Goal: Task Accomplishment & Management: Complete application form

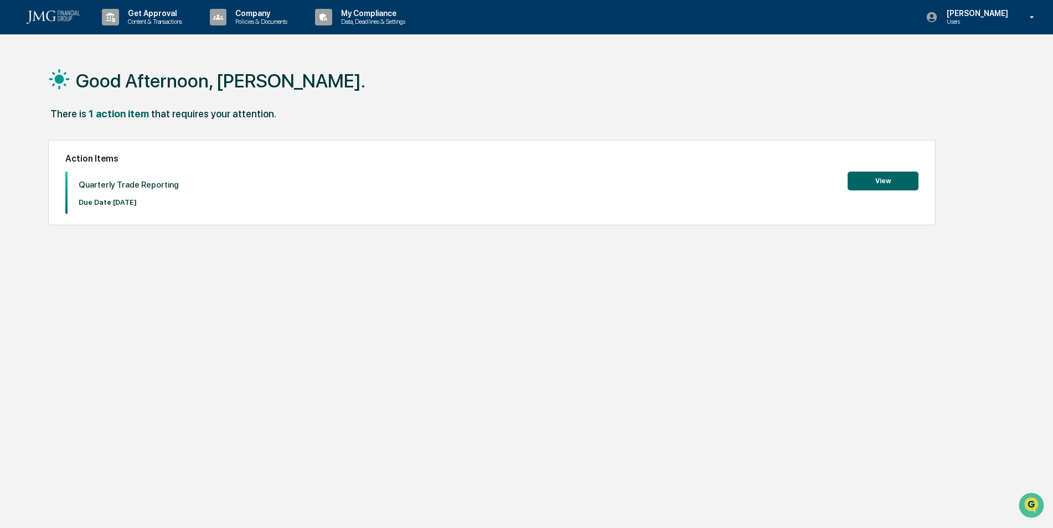
click at [852, 179] on button "View" at bounding box center [883, 181] width 71 height 19
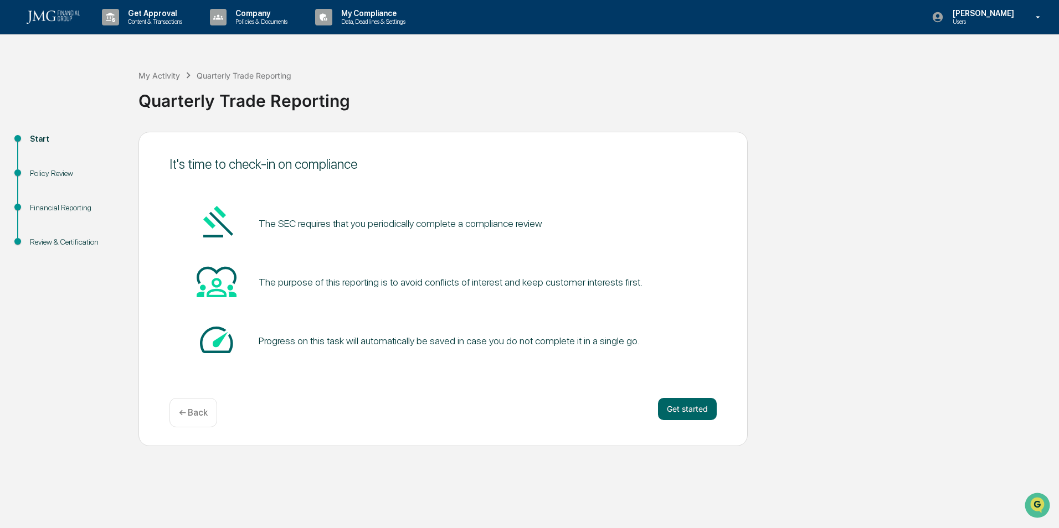
click at [669, 406] on button "Get started" at bounding box center [687, 409] width 59 height 22
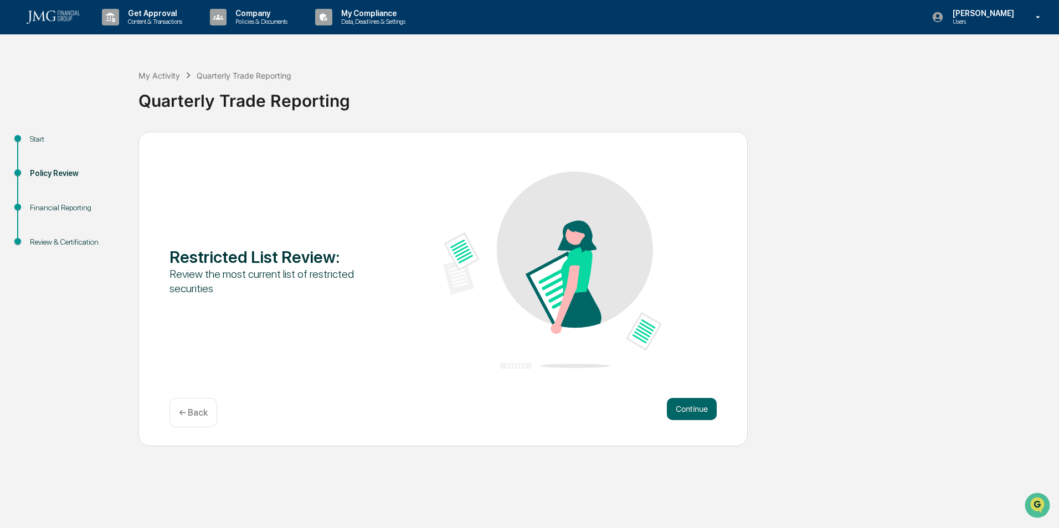
click at [270, 275] on div "Review the most current list of restricted securities" at bounding box center [278, 281] width 219 height 29
click at [677, 410] on button "Continue" at bounding box center [692, 409] width 50 height 22
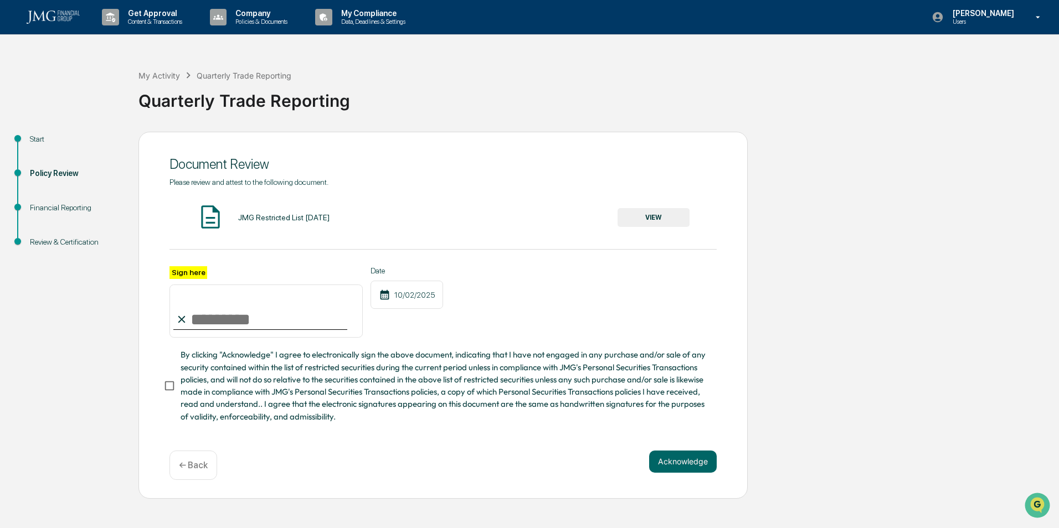
click at [249, 218] on div "JMG Restricted List [DATE]" at bounding box center [283, 217] width 91 height 9
click at [669, 215] on button "VIEW" at bounding box center [654, 217] width 72 height 19
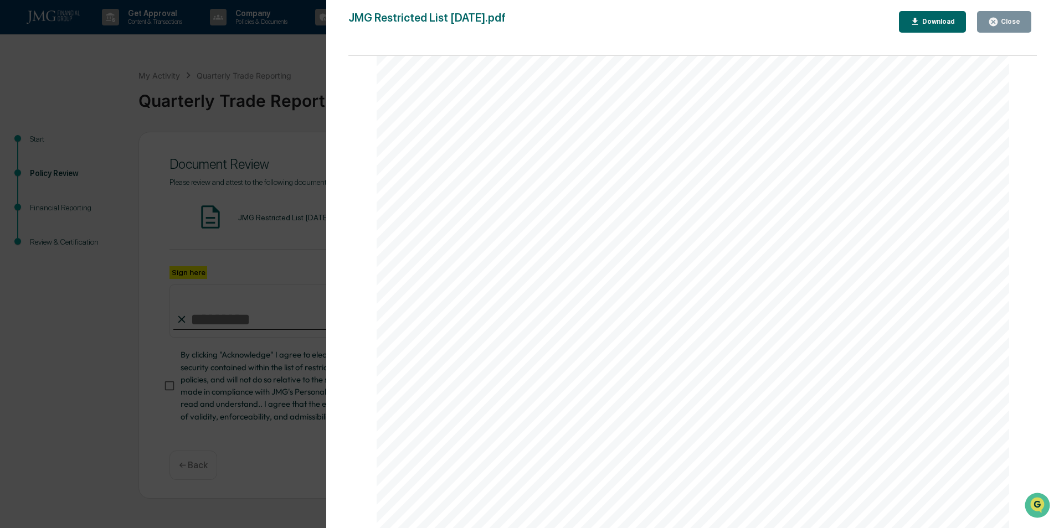
scroll to position [406, 0]
drag, startPoint x: 1029, startPoint y: 145, endPoint x: 1040, endPoint y: 202, distance: 58.1
click at [1040, 202] on div "Version History [DATE] 09:09 PM [PERSON_NAME] JMG Restricted List [DATE].pdf Cl…" at bounding box center [692, 275] width 733 height 551
drag, startPoint x: 1040, startPoint y: 202, endPoint x: 984, endPoint y: 267, distance: 86.4
click at [956, 298] on div "Restricted Securities List Symbol Security Name Restriction Start Date ULS UL S…" at bounding box center [693, 84] width 633 height 819
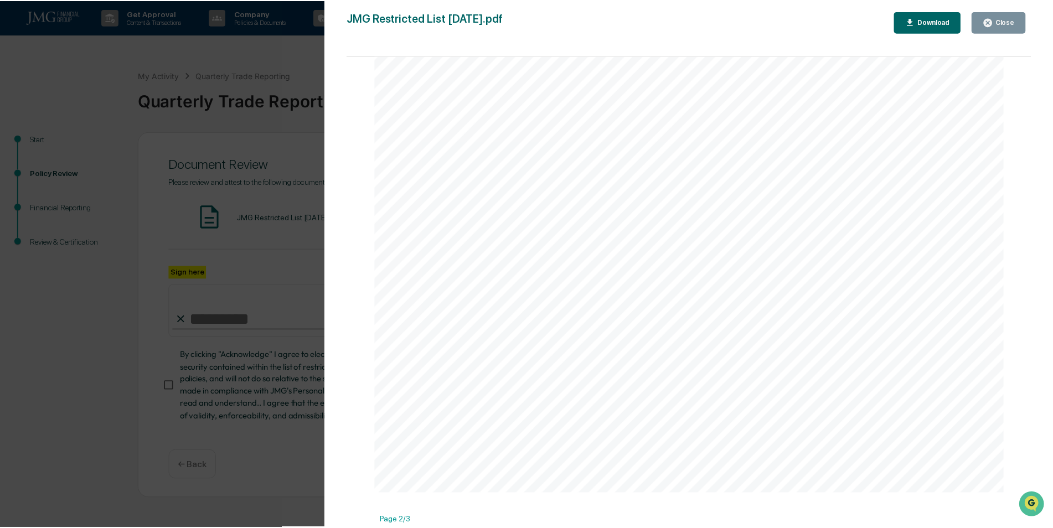
scroll to position [0, 0]
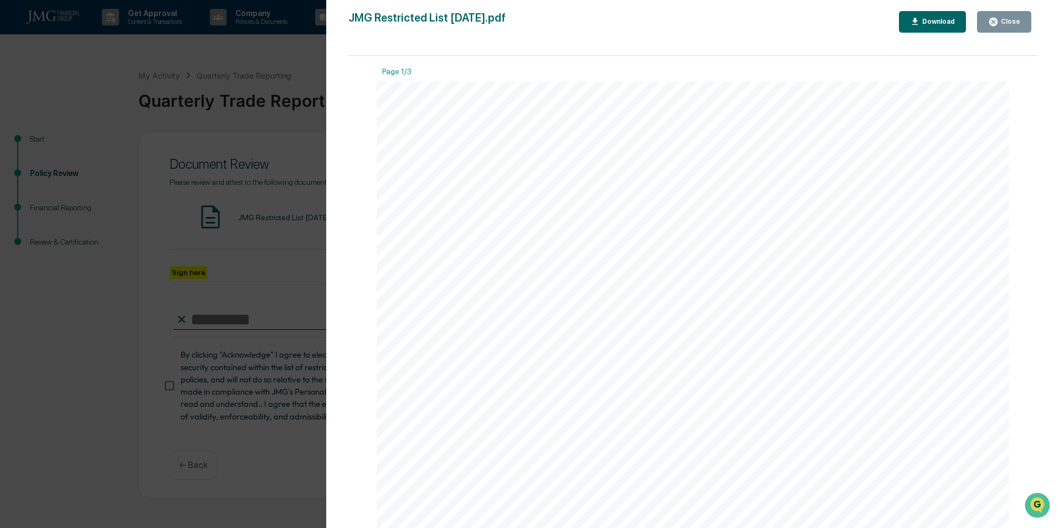
click at [949, 29] on div "JMG Restricted List [DATE].pdf Close Download Page 1/3 Restricted Securities Li…" at bounding box center [692, 275] width 688 height 528
drag, startPoint x: 949, startPoint y: 29, endPoint x: 918, endPoint y: 19, distance: 32.6
click at [918, 19] on icon "button" at bounding box center [915, 22] width 11 height 11
click at [992, 12] on button "Close" at bounding box center [1004, 22] width 54 height 22
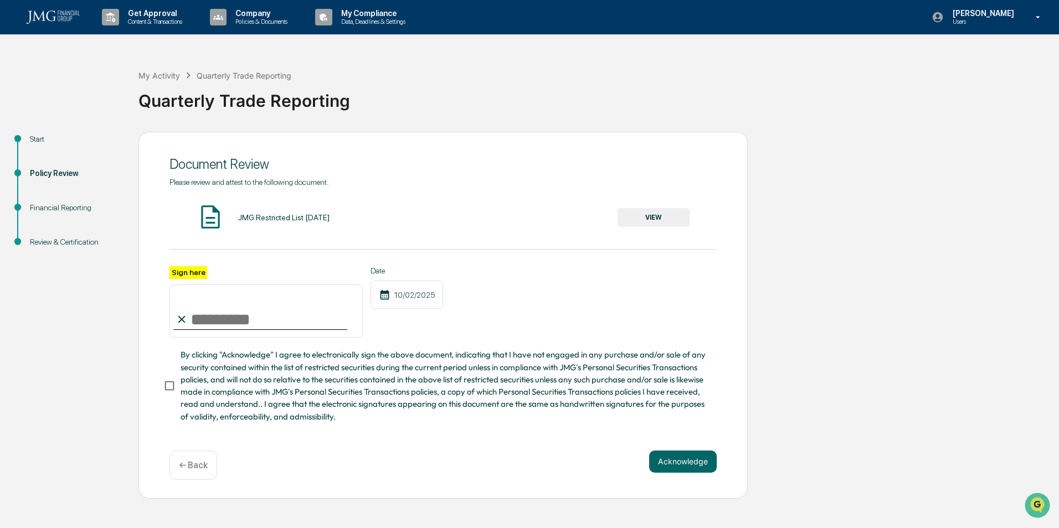
click at [200, 325] on input "Sign here" at bounding box center [265, 311] width 193 height 53
type input "*"
type input "**********"
click at [666, 460] on button "Acknowledge" at bounding box center [683, 462] width 68 height 22
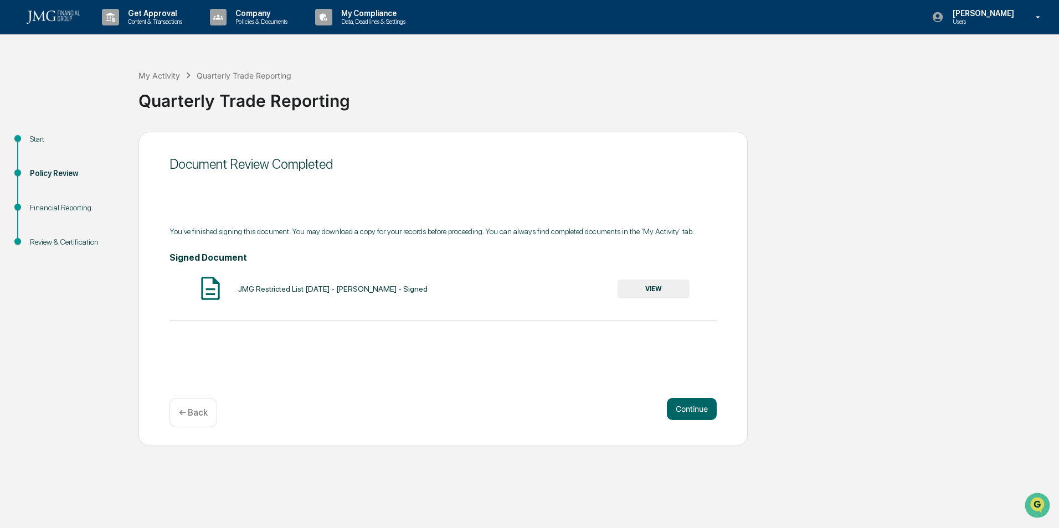
click at [657, 292] on button "VIEW" at bounding box center [654, 289] width 72 height 19
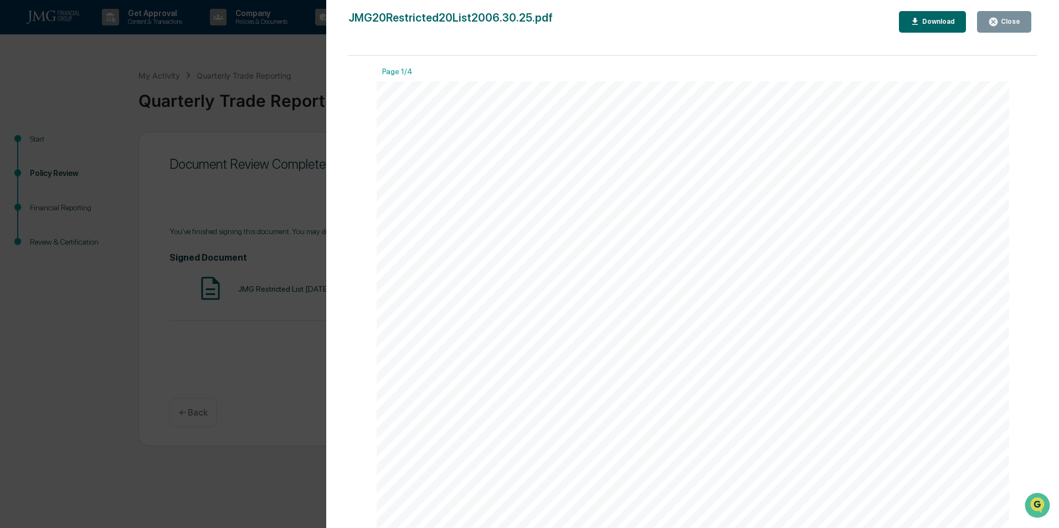
click at [995, 25] on icon "button" at bounding box center [993, 22] width 8 height 8
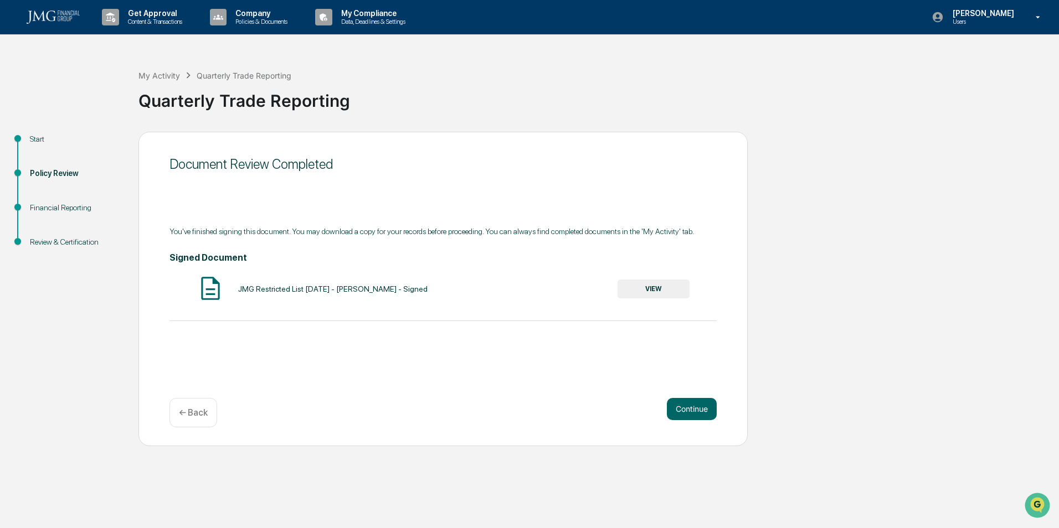
click at [680, 404] on button "Continue" at bounding box center [692, 409] width 50 height 22
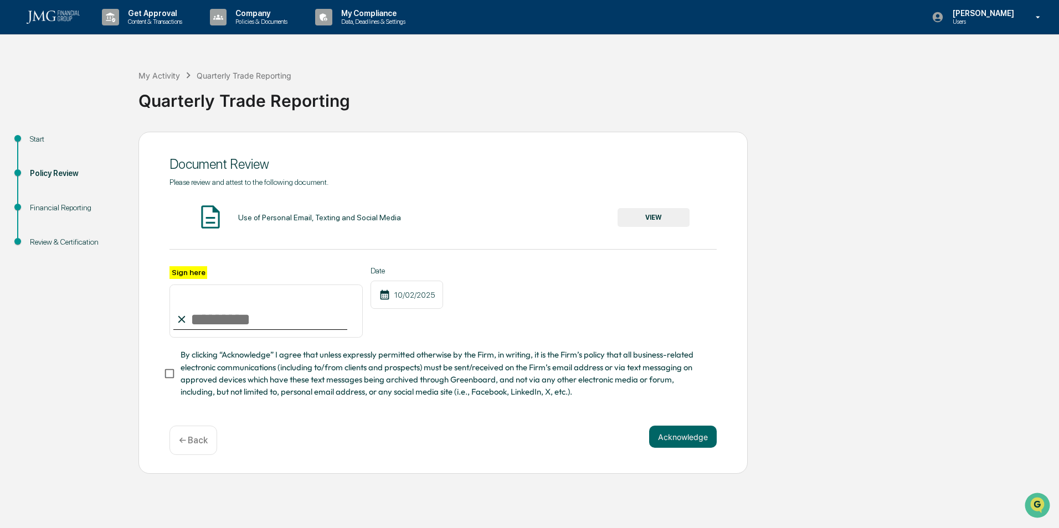
click at [265, 328] on input "Sign here" at bounding box center [265, 311] width 193 height 53
type input "**********"
click at [676, 214] on button "VIEW" at bounding box center [654, 217] width 72 height 19
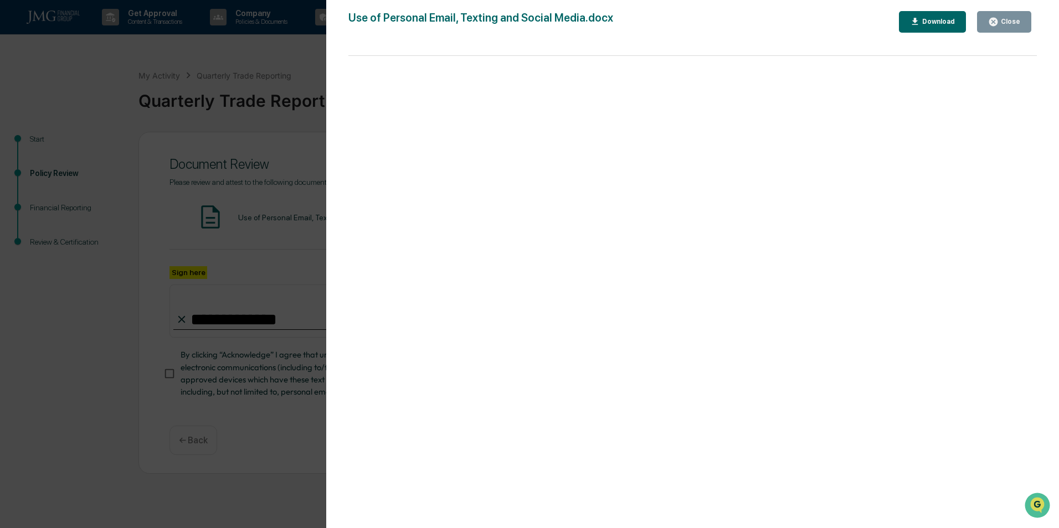
click at [1013, 24] on div "Close" at bounding box center [1010, 22] width 22 height 8
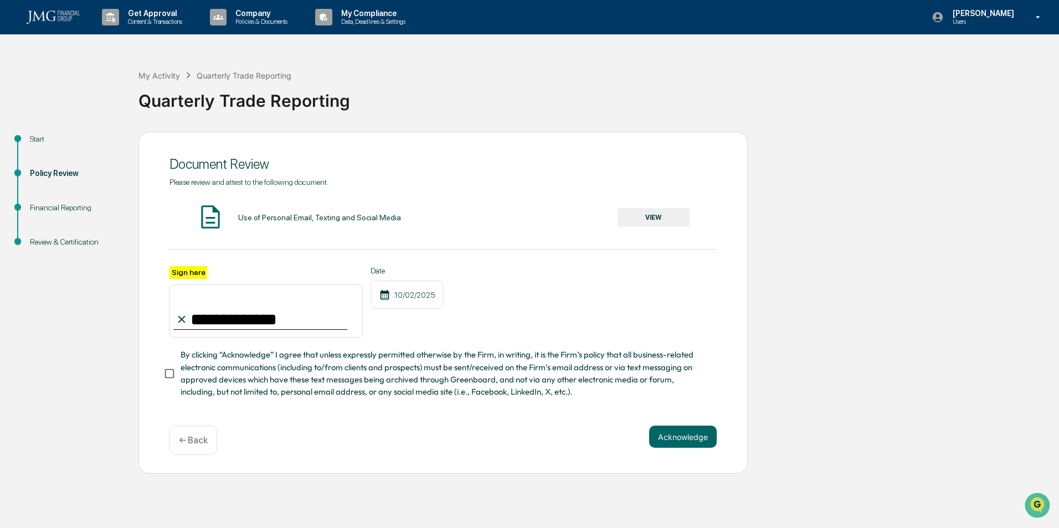
click at [209, 366] on span "By clicking “Acknowledge” I agree that unless expressly permitted otherwise by …" at bounding box center [444, 373] width 527 height 49
click at [697, 438] on button "Acknowledge" at bounding box center [683, 437] width 68 height 22
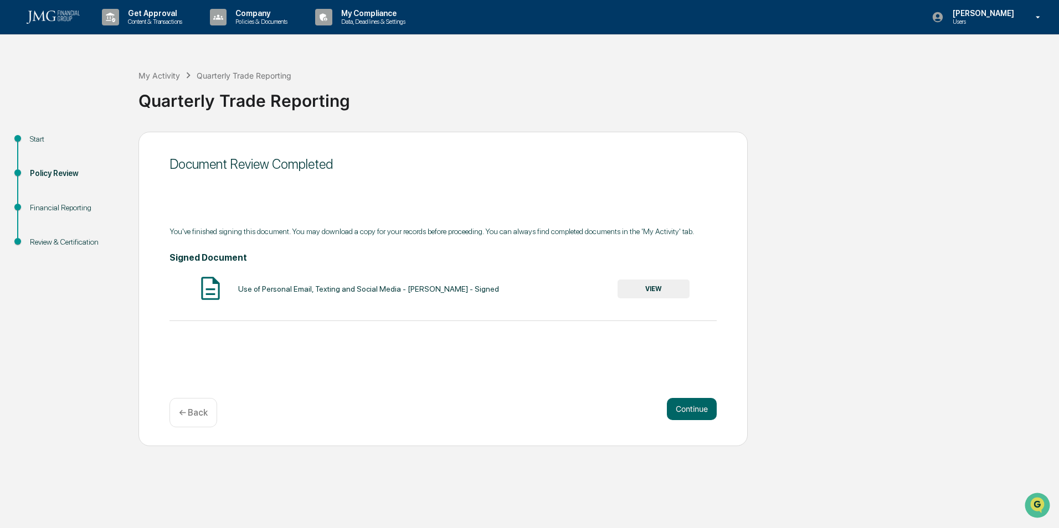
click at [676, 405] on button "Continue" at bounding box center [692, 409] width 50 height 22
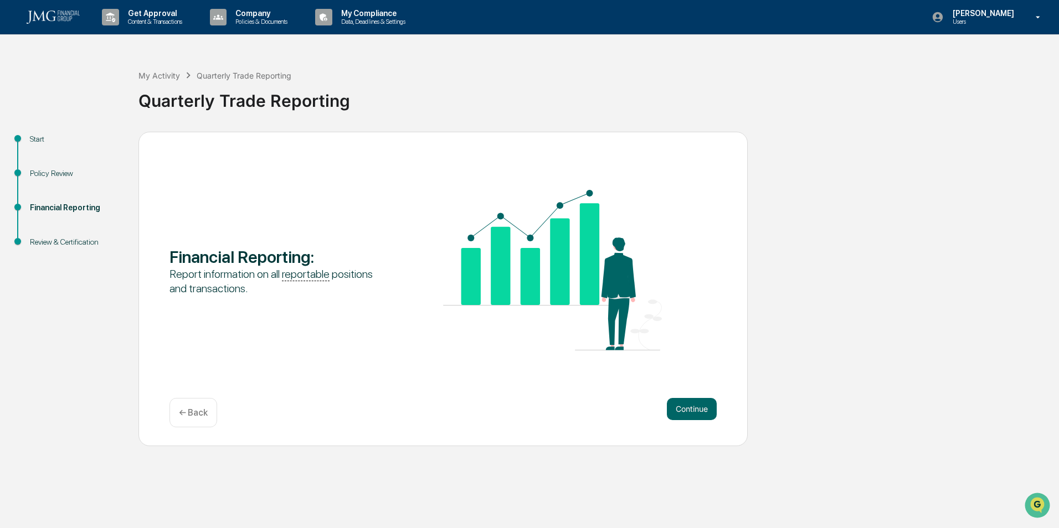
click at [678, 408] on button "Continue" at bounding box center [692, 409] width 50 height 22
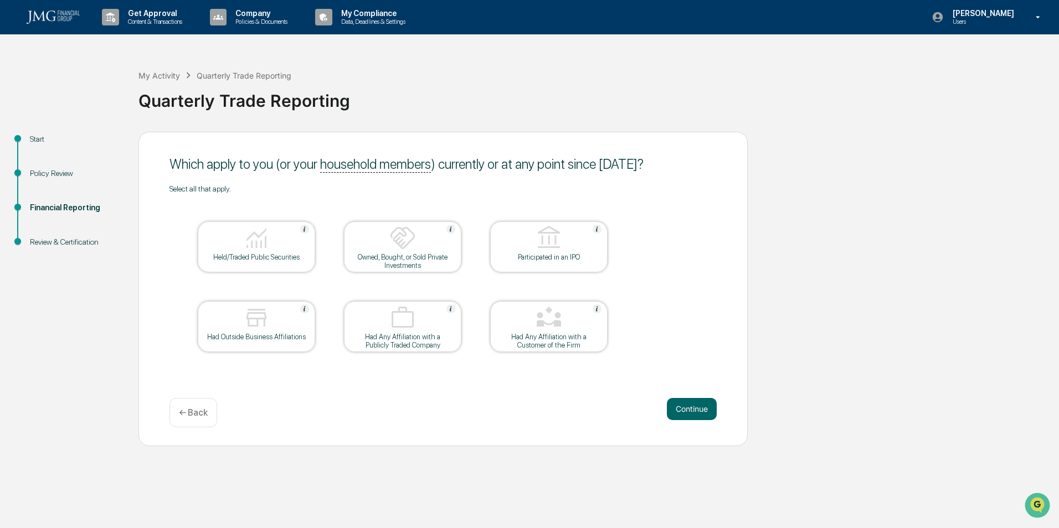
click at [219, 254] on div "Held/Traded Public Securities" at bounding box center [257, 257] width 100 height 8
click at [716, 409] on button "Continue" at bounding box center [692, 409] width 50 height 22
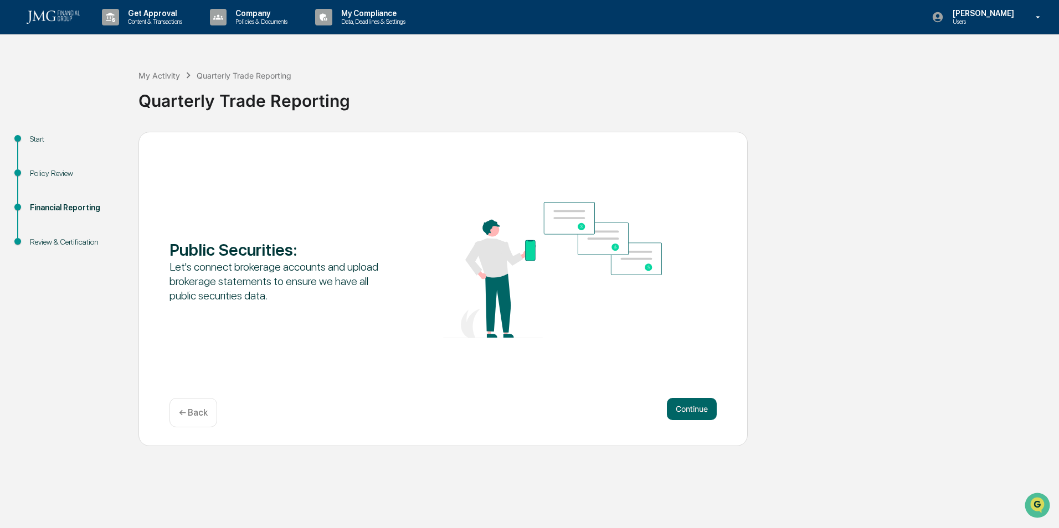
click at [716, 409] on button "Continue" at bounding box center [692, 409] width 50 height 22
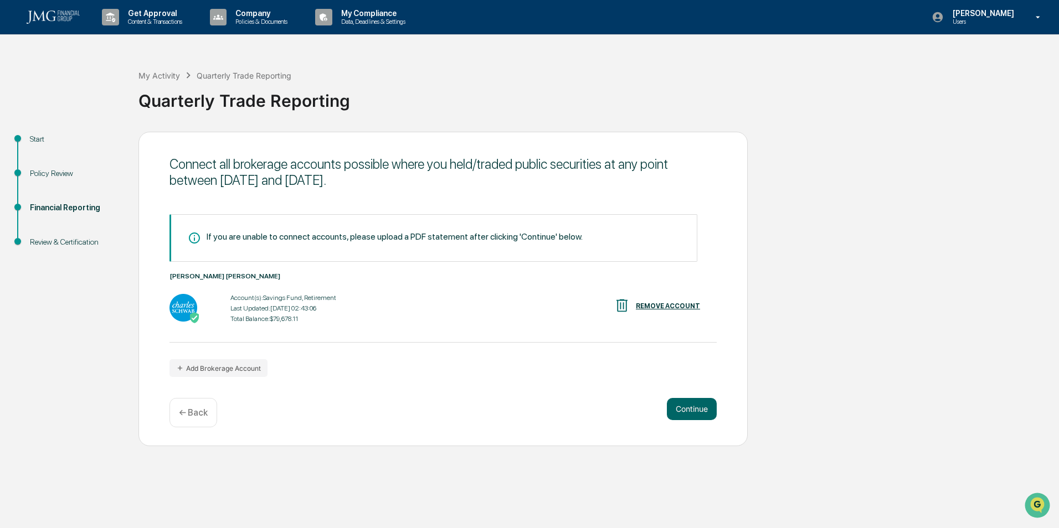
click at [695, 411] on button "Continue" at bounding box center [692, 409] width 50 height 22
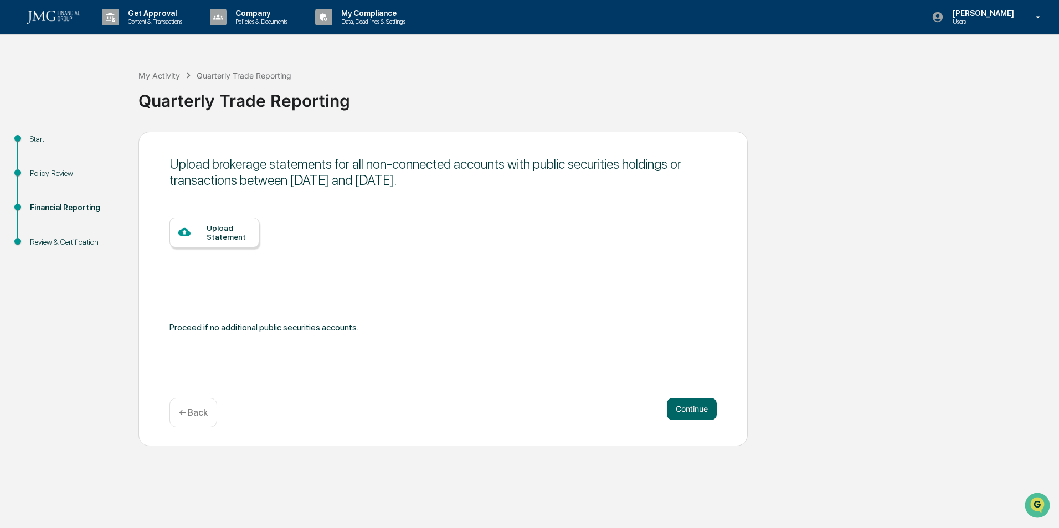
click at [690, 414] on button "Continue" at bounding box center [692, 409] width 50 height 22
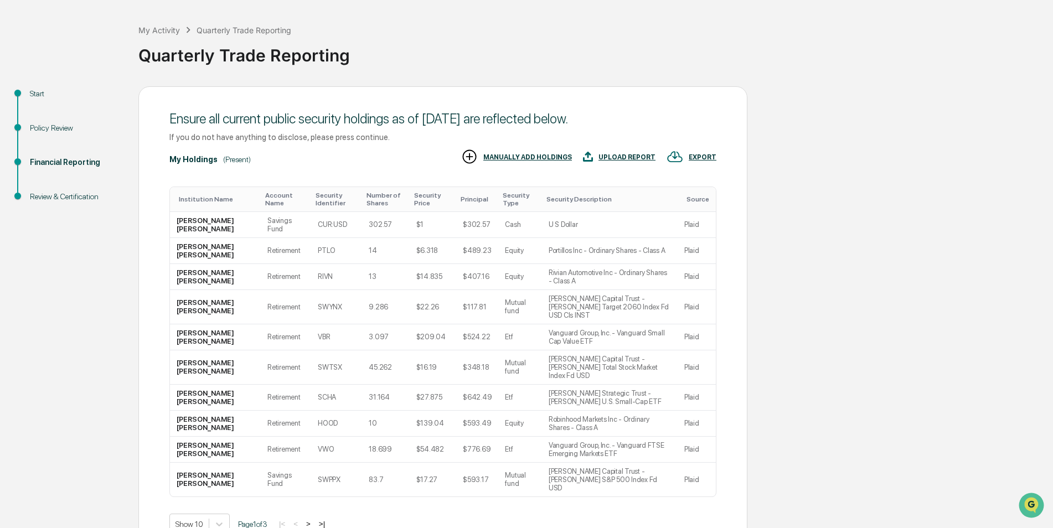
scroll to position [86, 0]
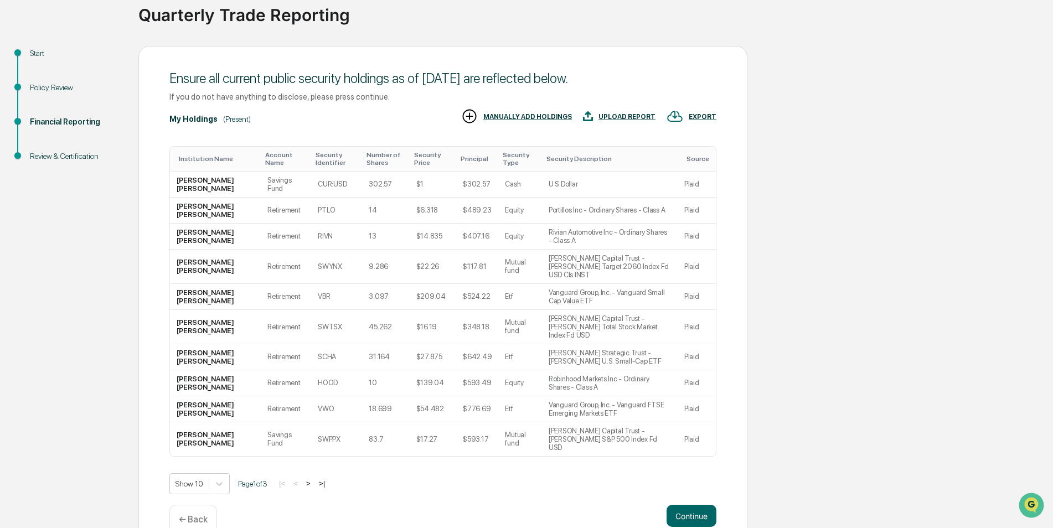
click at [314, 479] on button ">" at bounding box center [308, 483] width 11 height 9
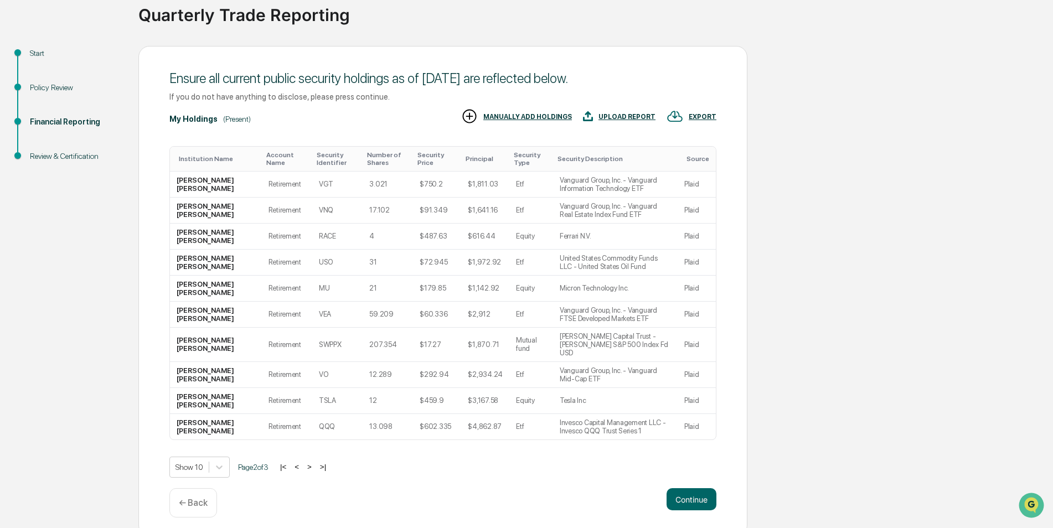
click at [315, 462] on button ">" at bounding box center [309, 466] width 11 height 9
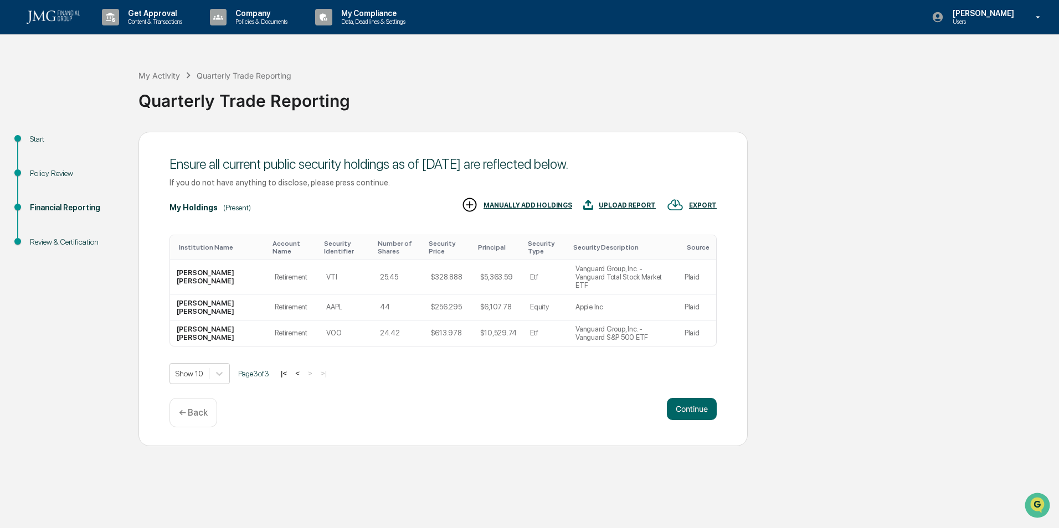
click at [299, 371] on button "<" at bounding box center [297, 373] width 11 height 9
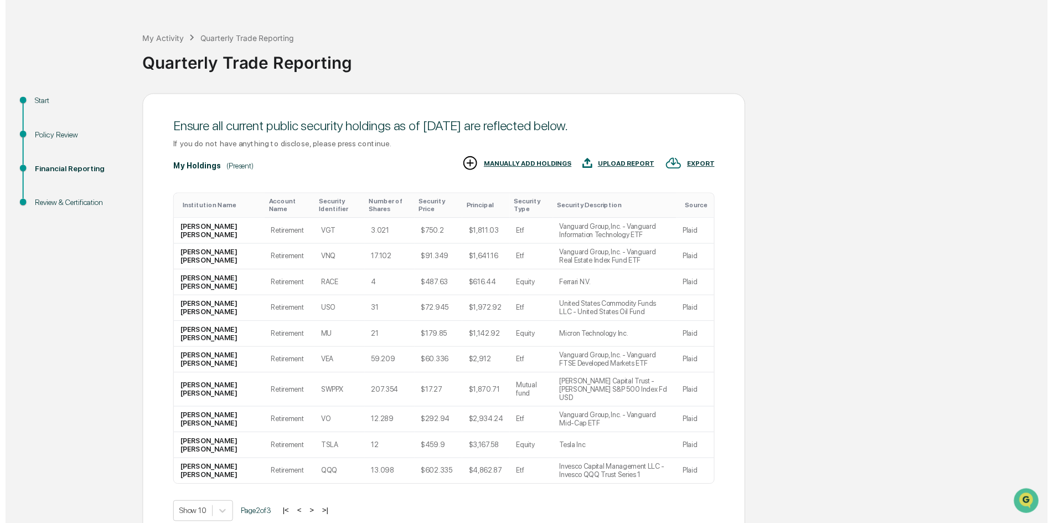
scroll to position [86, 0]
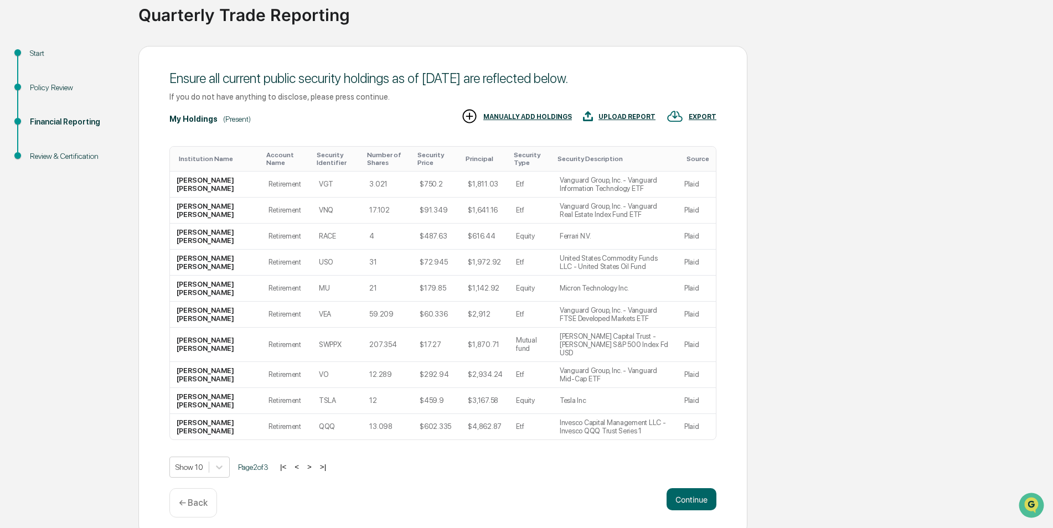
click at [687, 489] on button "Continue" at bounding box center [692, 500] width 50 height 22
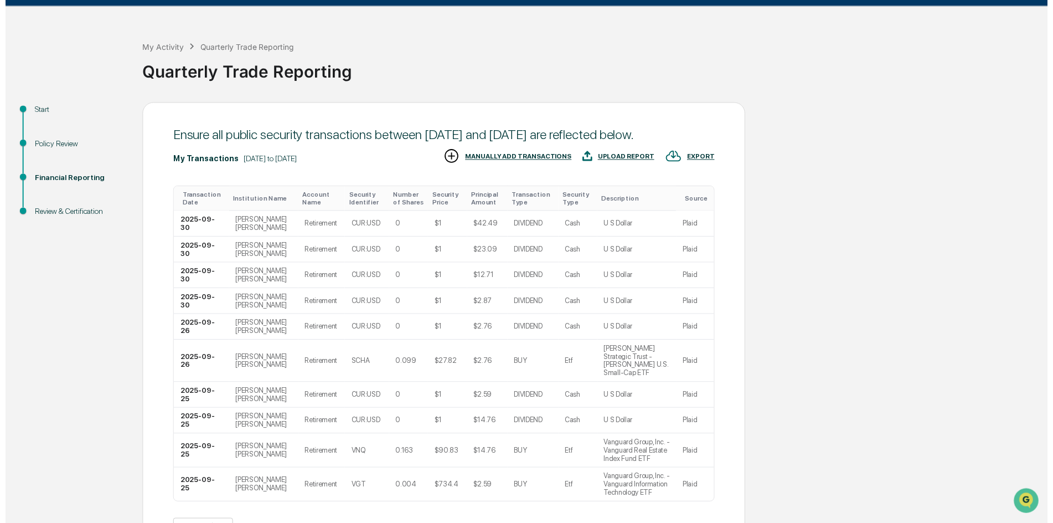
scroll to position [111, 0]
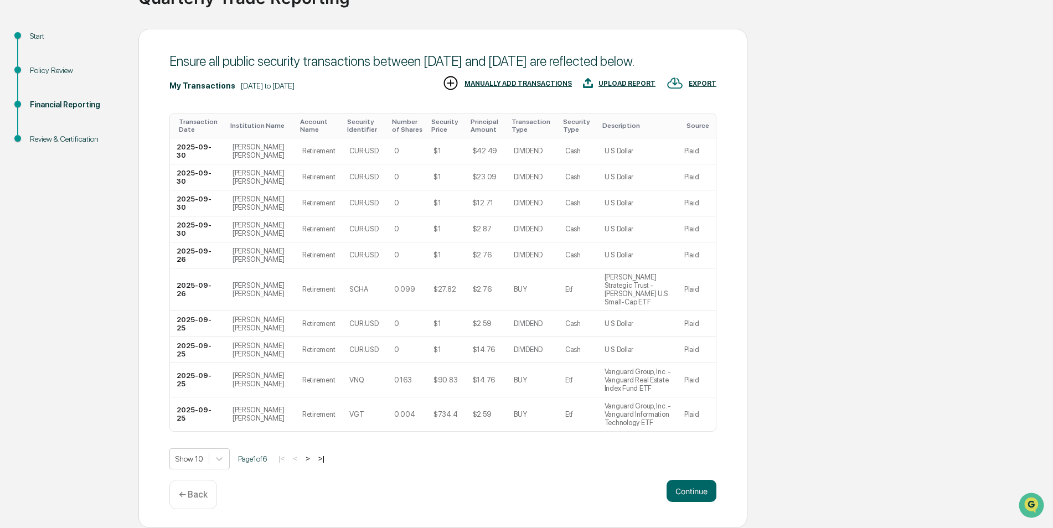
click at [685, 487] on button "Continue" at bounding box center [692, 491] width 50 height 22
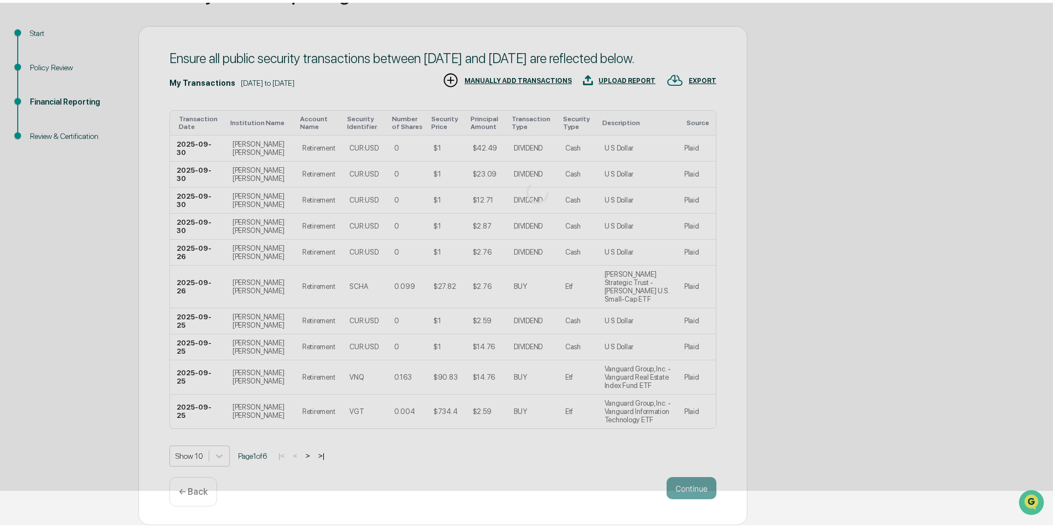
scroll to position [0, 0]
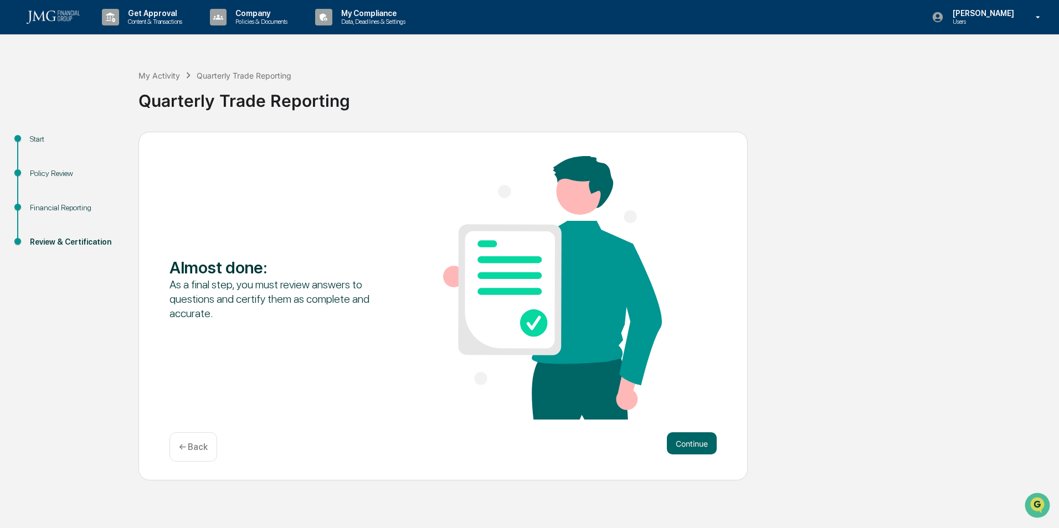
click at [686, 439] on button "Continue" at bounding box center [692, 444] width 50 height 22
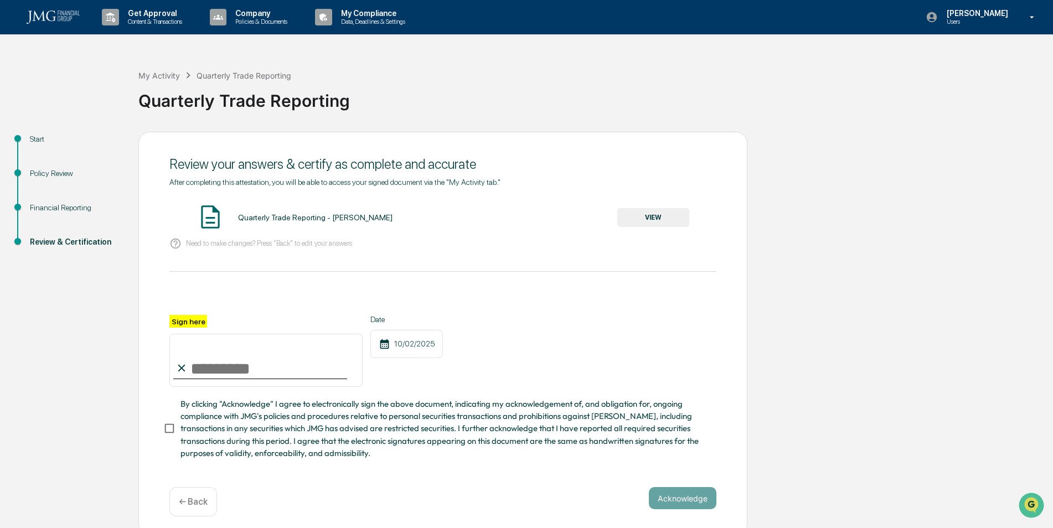
click at [251, 368] on input "Sign here" at bounding box center [265, 360] width 193 height 53
type input "**********"
click at [648, 335] on div "**********" at bounding box center [442, 351] width 547 height 72
click at [282, 422] on span "By clicking "Acknowledge" I agree to electronically sign the above document, in…" at bounding box center [444, 428] width 527 height 61
click at [669, 500] on button "Acknowledge" at bounding box center [683, 498] width 68 height 22
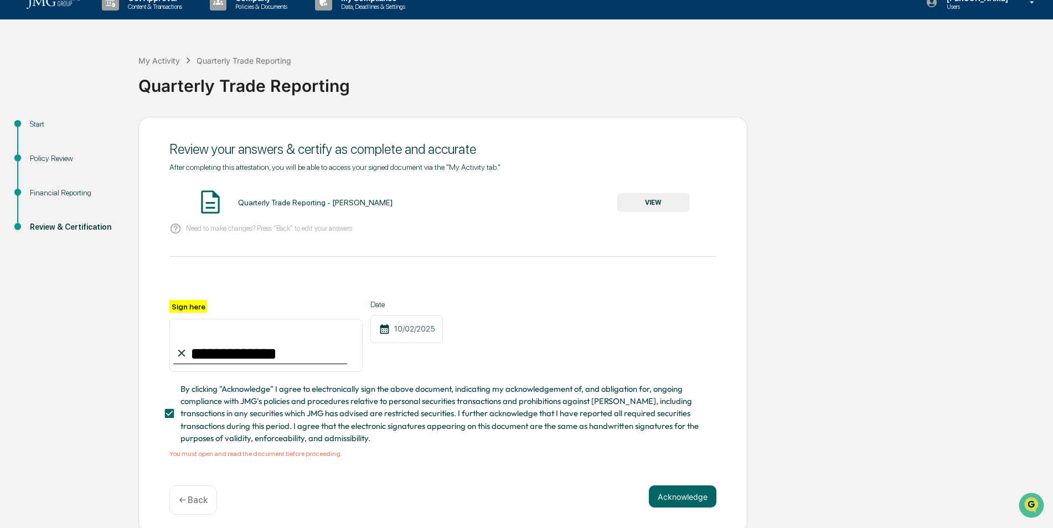
scroll to position [24, 0]
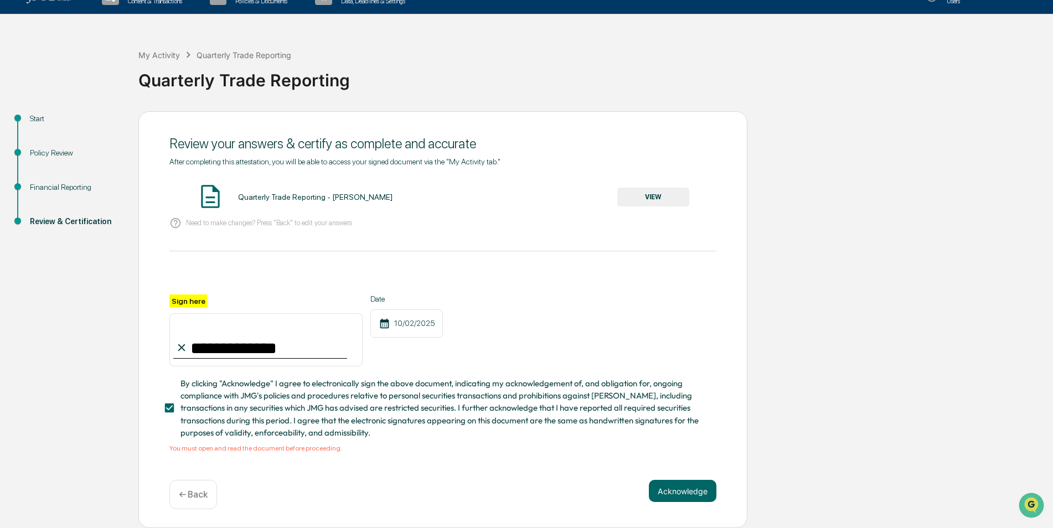
click at [639, 193] on button "VIEW" at bounding box center [654, 197] width 72 height 19
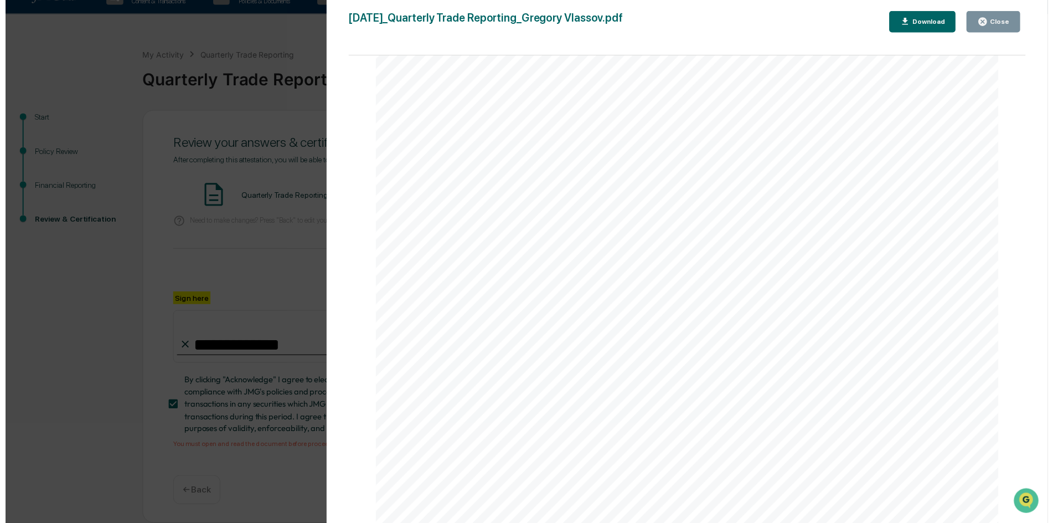
scroll to position [3840, 0]
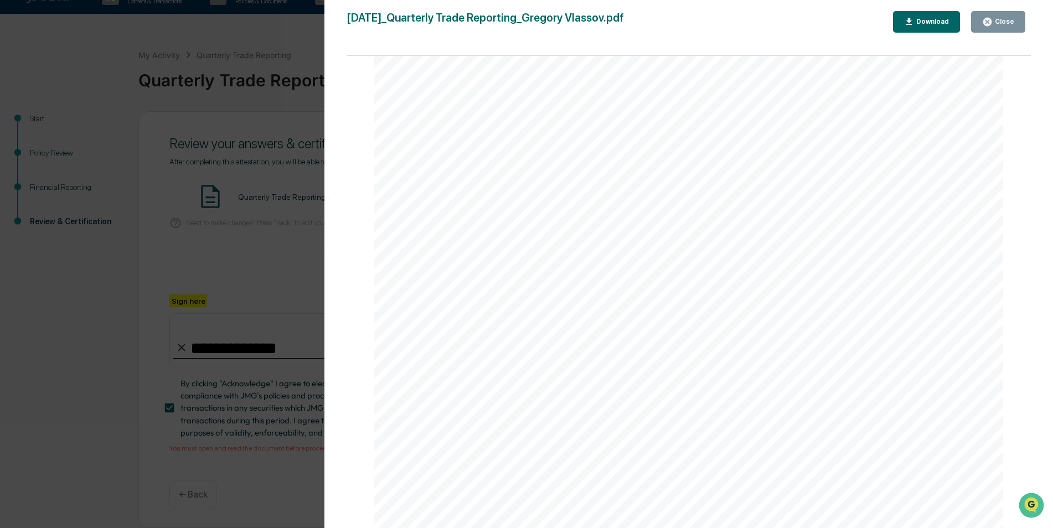
click at [993, 18] on icon "button" at bounding box center [988, 22] width 11 height 11
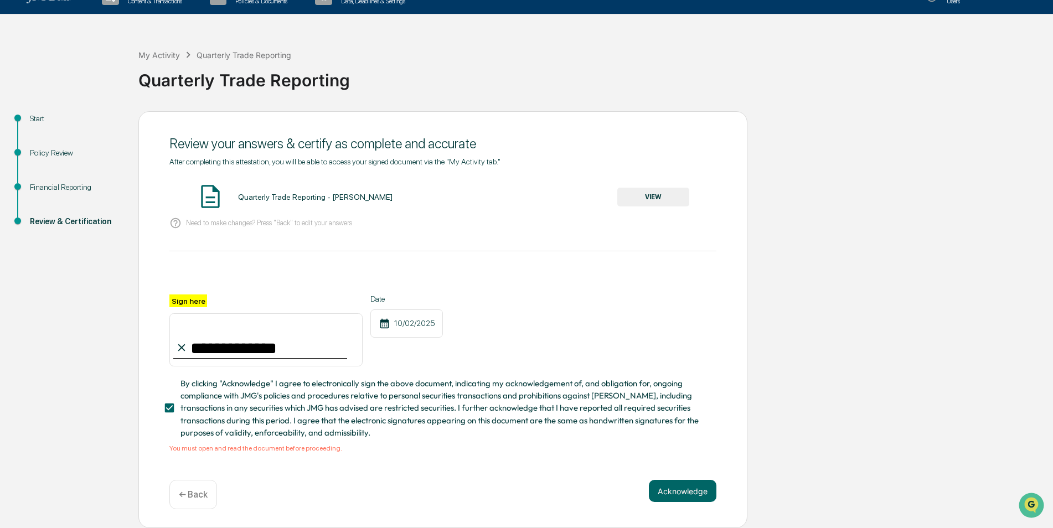
click at [696, 495] on button "Acknowledge" at bounding box center [683, 491] width 68 height 22
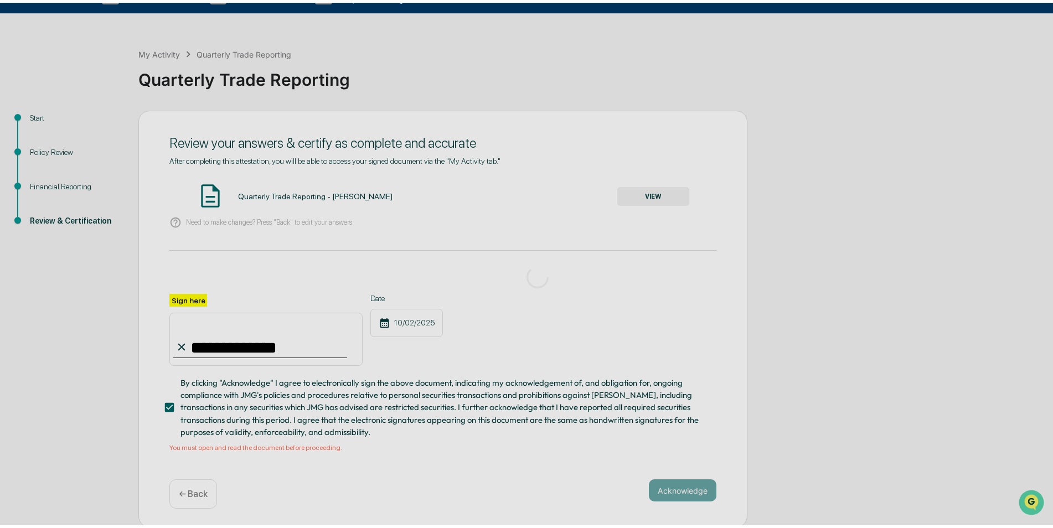
scroll to position [0, 0]
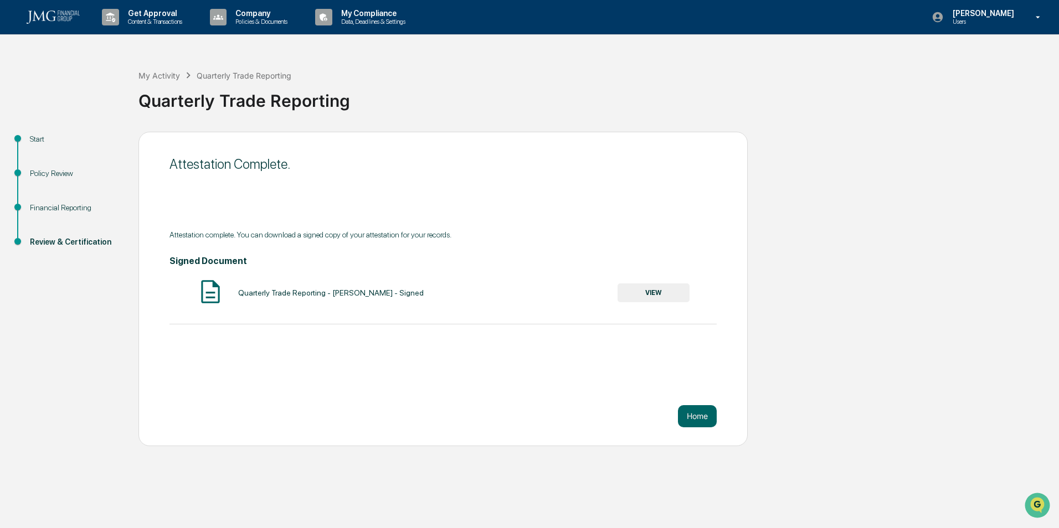
click at [539, 402] on div "Attestation Complete. Attestation complete. You can download a signed copy of y…" at bounding box center [442, 289] width 609 height 315
click at [700, 419] on button "Home" at bounding box center [697, 416] width 39 height 22
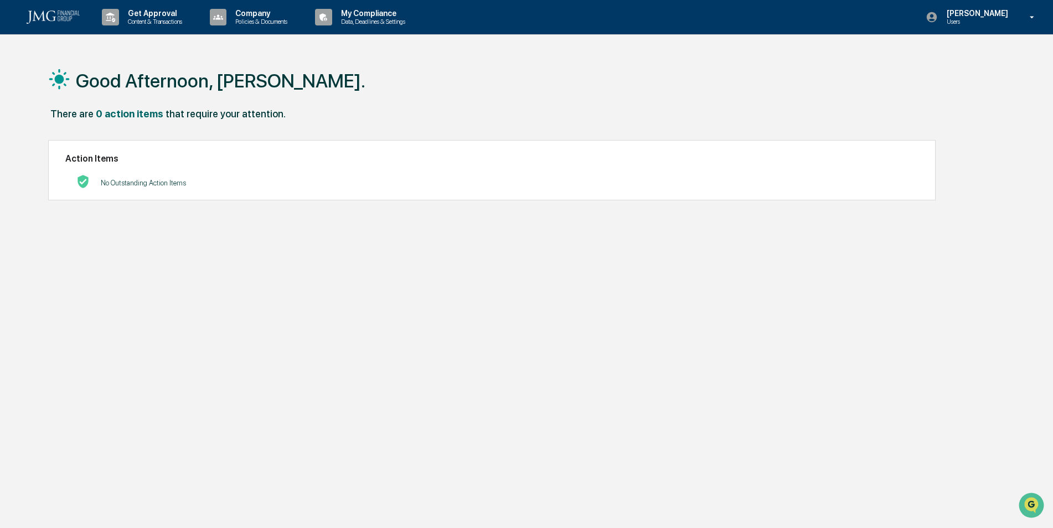
drag, startPoint x: 407, startPoint y: 318, endPoint x: 529, endPoint y: 60, distance: 286.2
click at [409, 310] on div "Good Afternoon, [PERSON_NAME]. There are 0 action items that require your atten…" at bounding box center [522, 317] width 981 height 528
